Goal: Navigation & Orientation: Find specific page/section

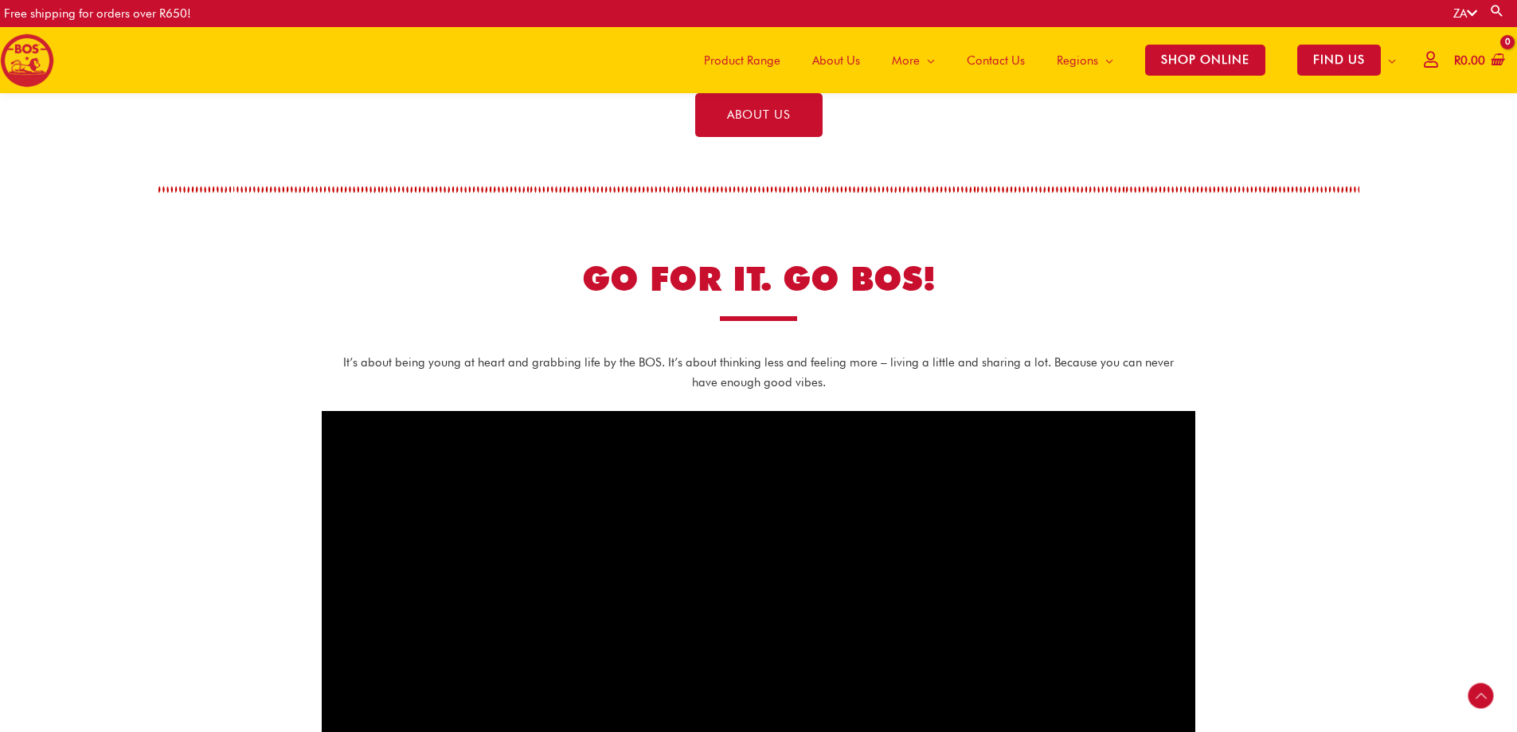
scroll to position [632, 0]
click at [825, 63] on span "About Us" at bounding box center [836, 61] width 48 height 48
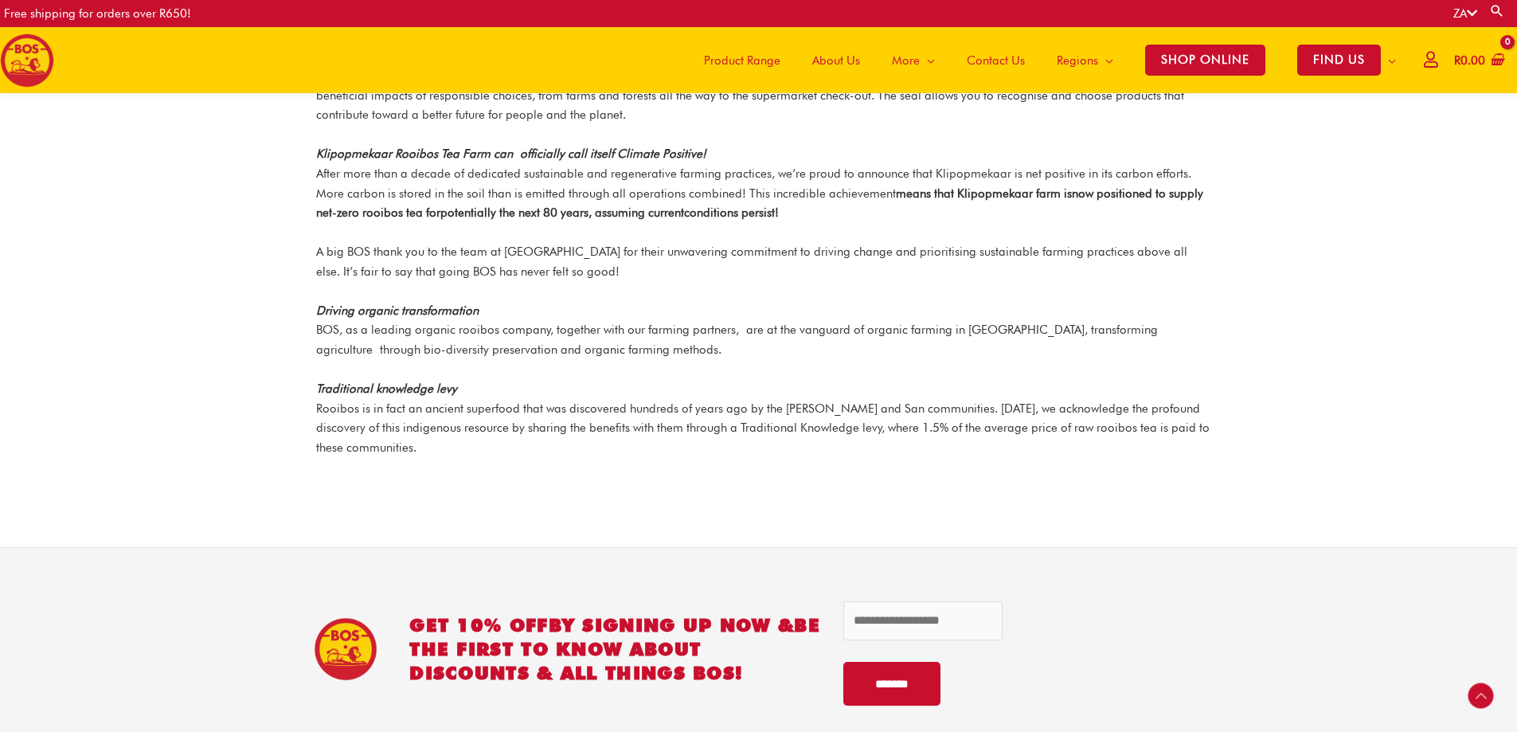
scroll to position [2149, 0]
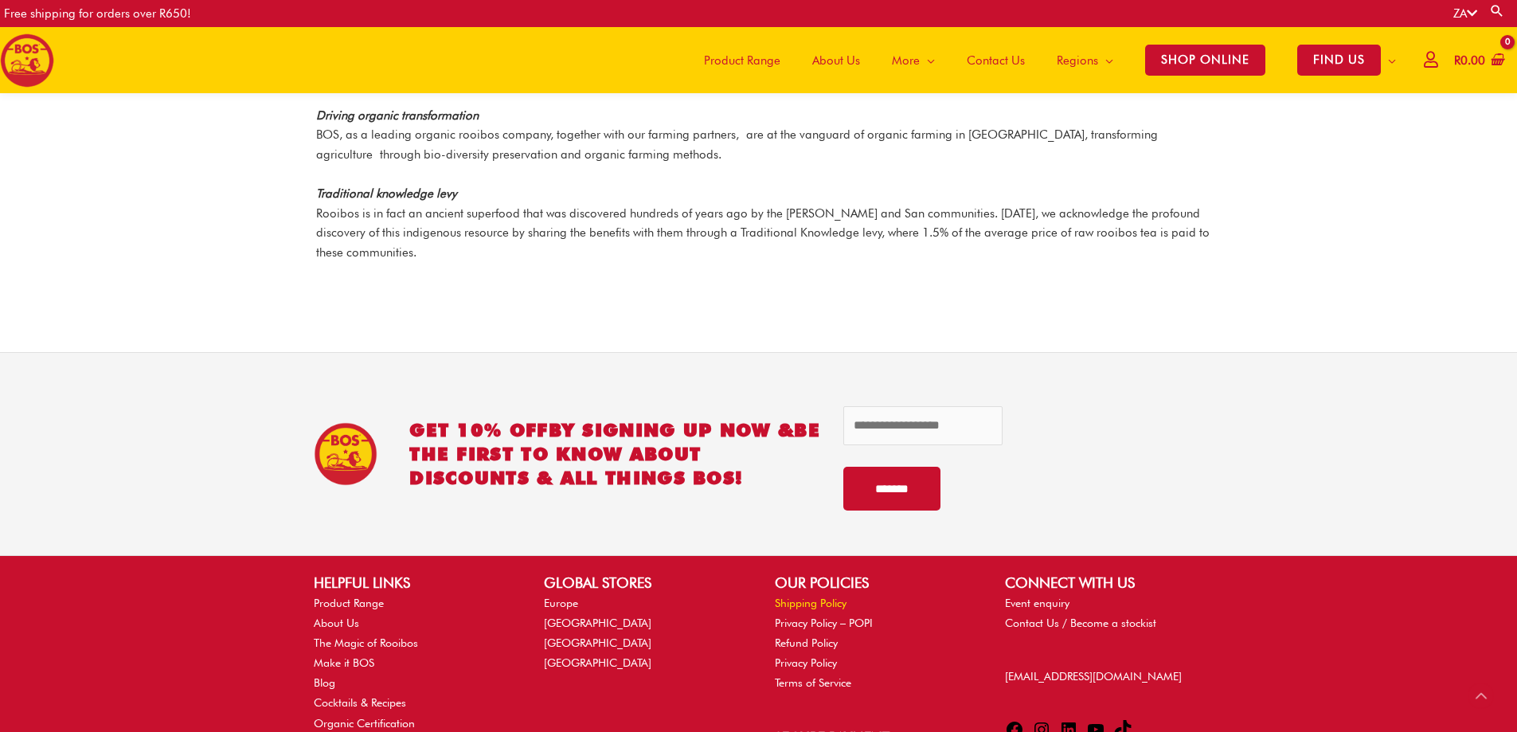
click at [834, 596] on link "Shipping Policy" at bounding box center [811, 602] width 72 height 13
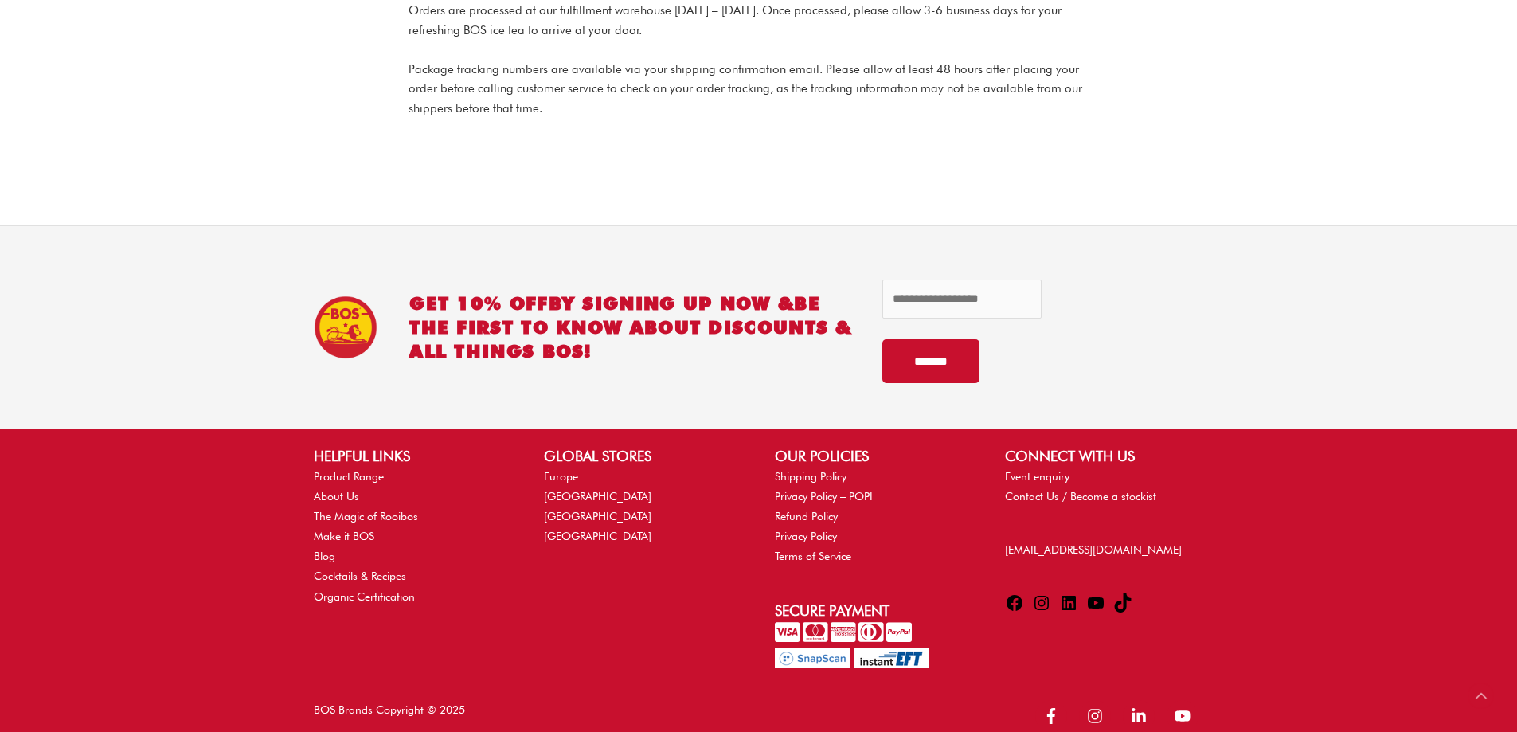
scroll to position [396, 0]
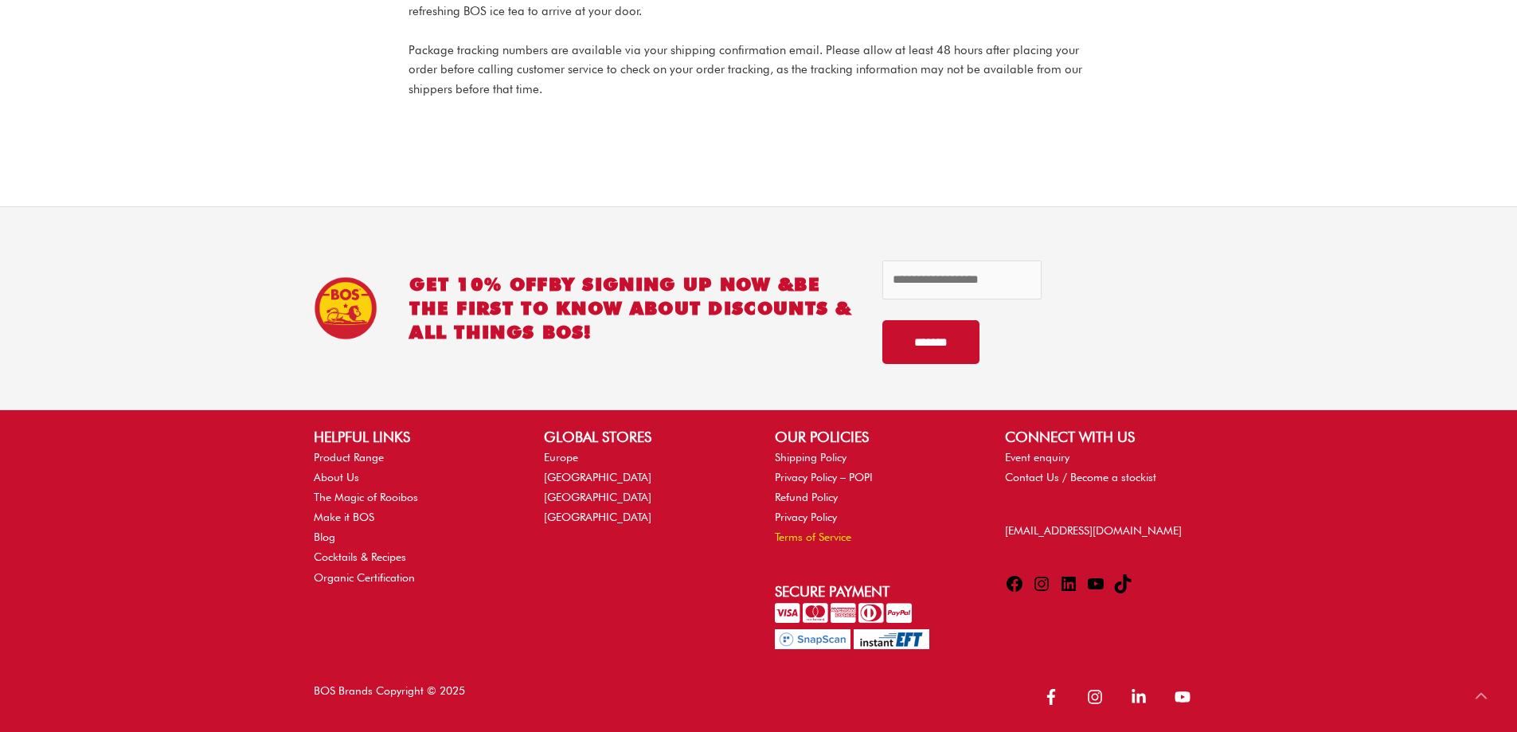
click at [805, 532] on link "Terms of Service" at bounding box center [813, 536] width 76 height 13
